Goal: Information Seeking & Learning: Stay updated

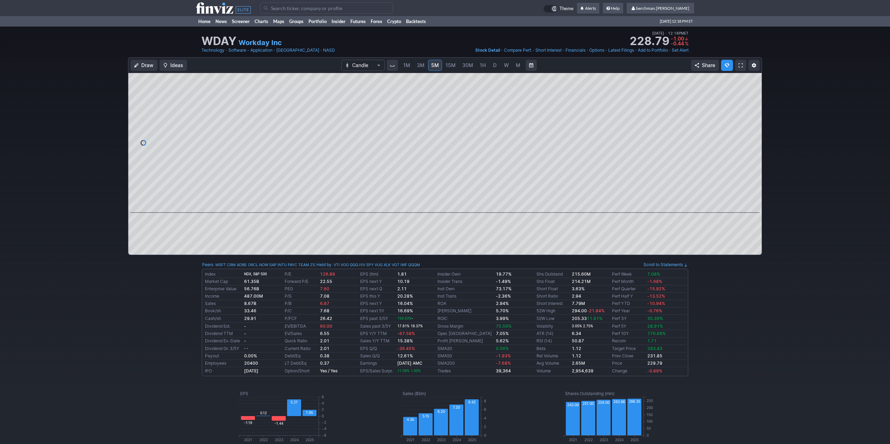
click at [496, 68] on span "D" at bounding box center [494, 65] width 5 height 7
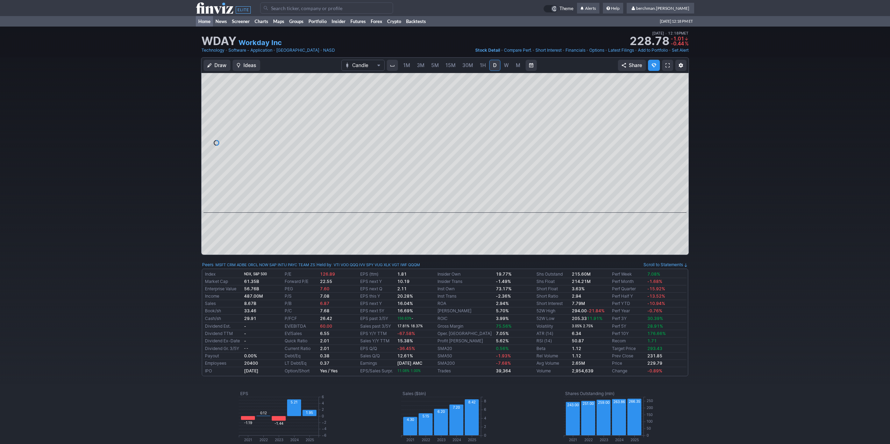
click at [204, 24] on link "Home" at bounding box center [204, 21] width 17 height 10
